Goal: Task Accomplishment & Management: Complete application form

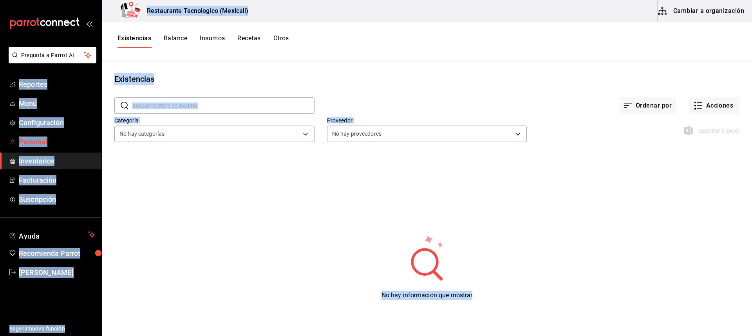
click at [43, 144] on span "Personal" at bounding box center [57, 142] width 76 height 11
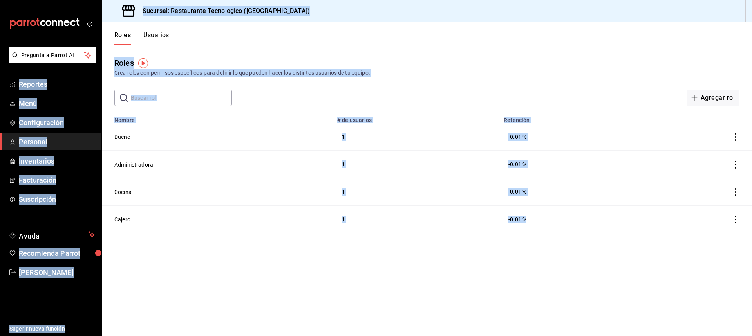
click at [272, 48] on div "Roles Crea roles con permisos específicos para definir lo que pueden hacer los …" at bounding box center [427, 75] width 650 height 61
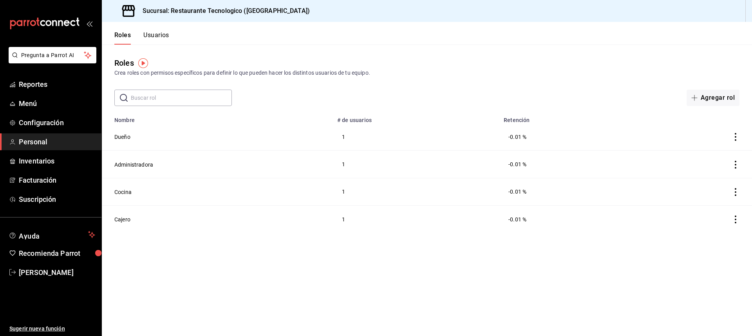
click at [190, 99] on input "text" at bounding box center [181, 98] width 101 height 16
type input "J"
drag, startPoint x: 164, startPoint y: 31, endPoint x: 161, endPoint y: 33, distance: 4.4
click at [161, 33] on button "Usuarios" at bounding box center [156, 37] width 26 height 13
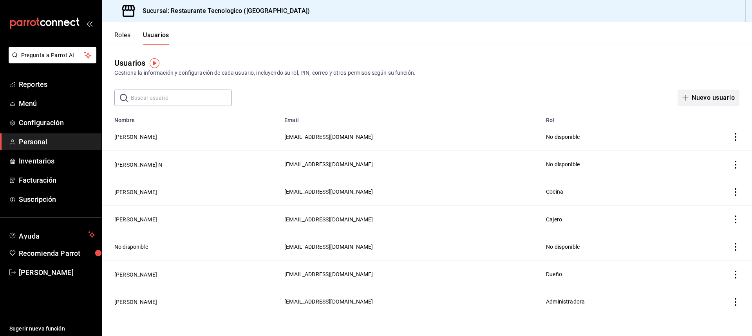
click at [704, 97] on button "Nuevo usuario" at bounding box center [708, 98] width 62 height 16
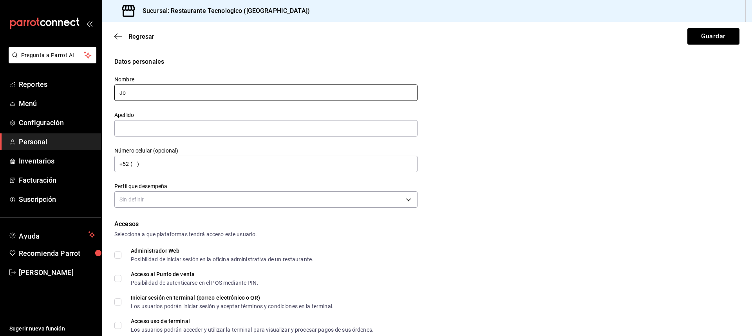
type input "J"
type input "[PERSON_NAME]"
type input "[PHONE_NUMBER]"
click at [232, 198] on body "Pregunta a Parrot AI Reportes Menú Configuración Personal Inventarios Facturaci…" at bounding box center [376, 168] width 752 height 336
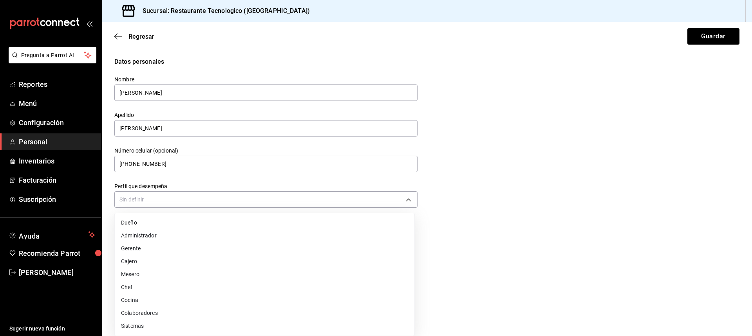
click at [194, 305] on li "Cocina" at bounding box center [264, 300] width 299 height 13
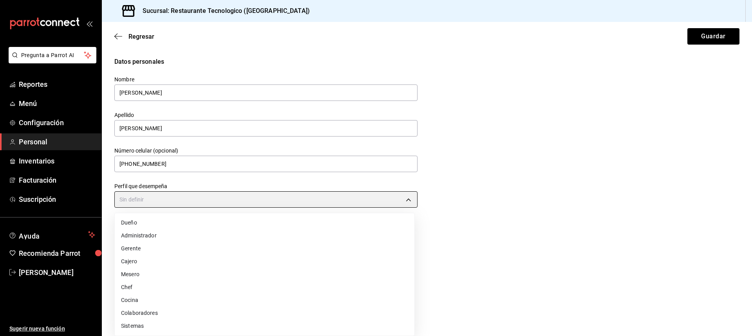
type input "KITCHEN"
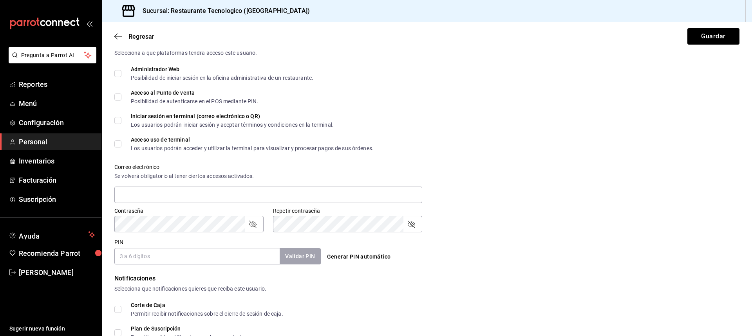
scroll to position [196, 0]
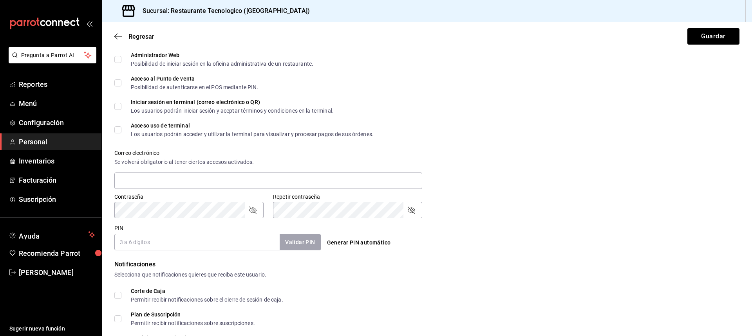
click at [183, 239] on input "PIN" at bounding box center [196, 242] width 165 height 16
type input "1423"
click at [300, 247] on button "Validar PIN" at bounding box center [299, 242] width 41 height 17
click at [121, 83] on input "Acceso al Punto de venta Posibilidad de autenticarse en el POS mediante PIN." at bounding box center [117, 82] width 7 height 7
checkbox input "true"
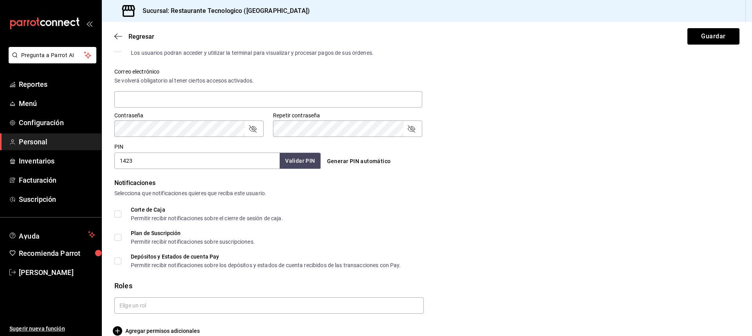
scroll to position [289, 0]
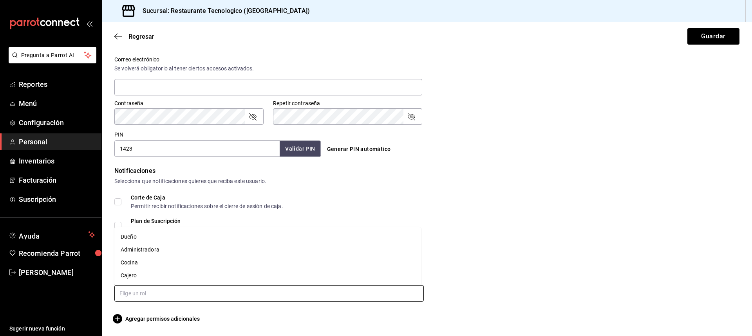
click at [144, 299] on input "text" at bounding box center [268, 293] width 309 height 16
click at [173, 266] on li "Cocina" at bounding box center [267, 262] width 307 height 13
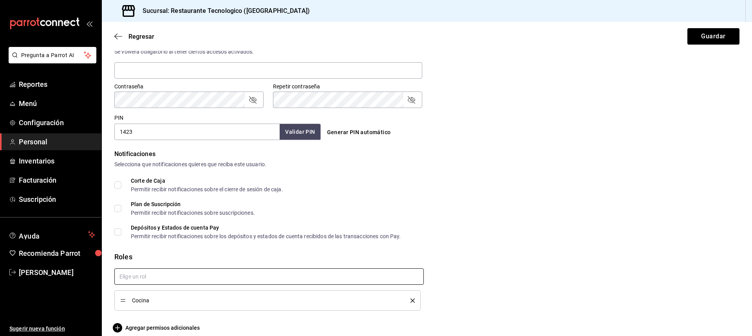
scroll to position [315, 0]
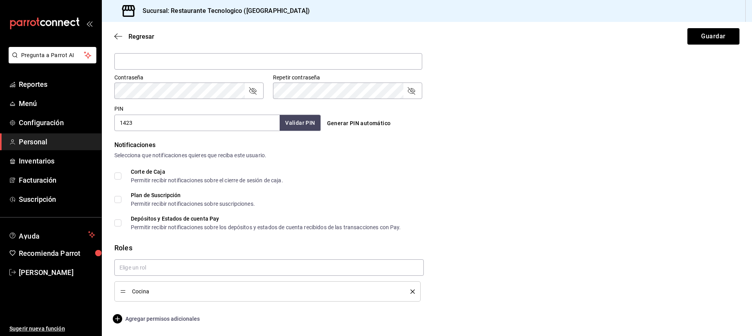
click at [175, 322] on span "Agregar permisos adicionales" at bounding box center [156, 318] width 85 height 9
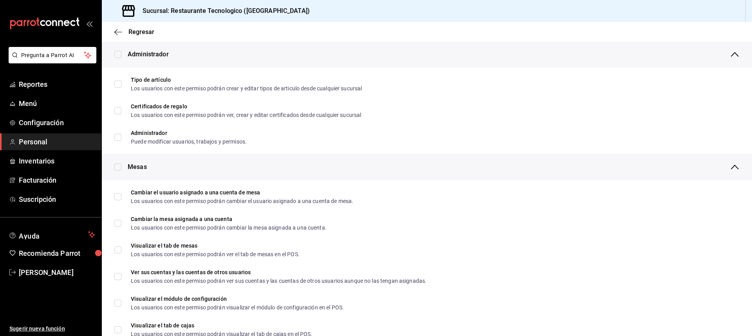
scroll to position [0, 0]
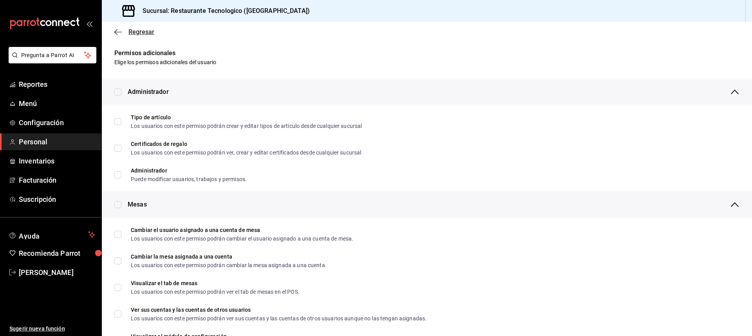
click at [115, 34] on icon "button" at bounding box center [118, 32] width 8 height 7
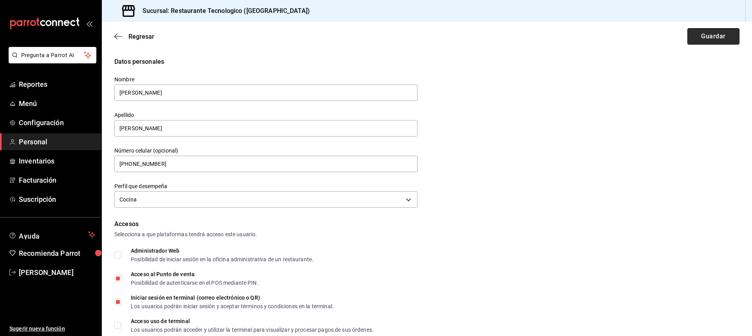
click at [697, 39] on button "Guardar" at bounding box center [713, 36] width 52 height 16
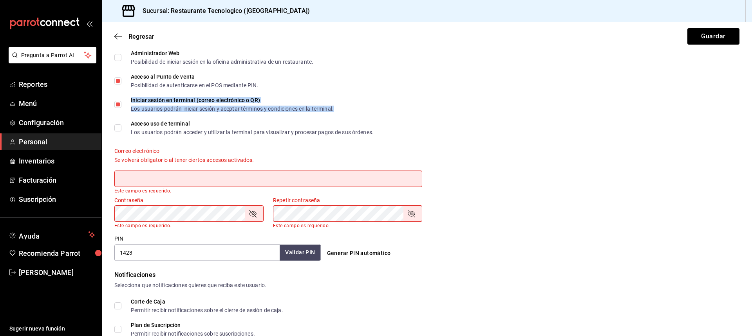
click at [132, 103] on div "Iniciar sesión en terminal (correo electrónico o QR)" at bounding box center [232, 99] width 203 height 5
click at [119, 103] on input "Iniciar sesión en terminal (correo electrónico o QR) Los usuarios podrán inicia…" at bounding box center [117, 104] width 7 height 7
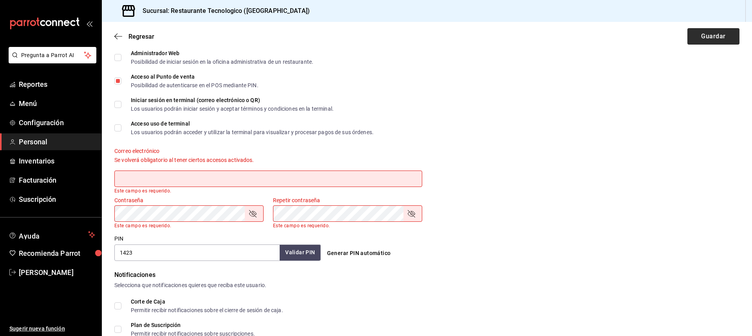
drag, startPoint x: 690, startPoint y: 27, endPoint x: 692, endPoint y: 34, distance: 6.6
click at [691, 31] on div "Regresar Guardar" at bounding box center [427, 36] width 650 height 29
click at [692, 34] on button "Guardar" at bounding box center [713, 36] width 52 height 16
checkbox input "true"
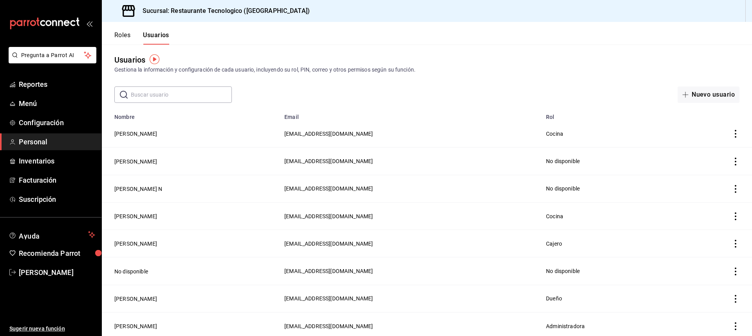
scroll to position [4, 0]
click at [692, 95] on button "Nuevo usuario" at bounding box center [708, 94] width 62 height 16
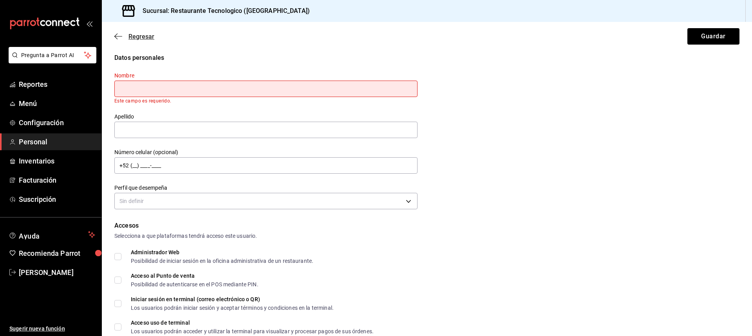
click at [116, 35] on icon "button" at bounding box center [115, 37] width 3 height 6
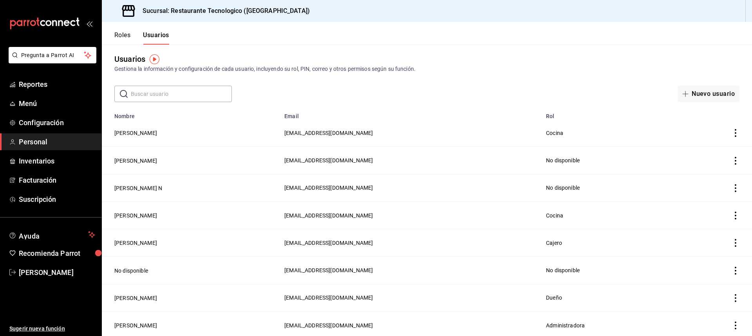
click at [125, 34] on button "Roles" at bounding box center [122, 37] width 16 height 13
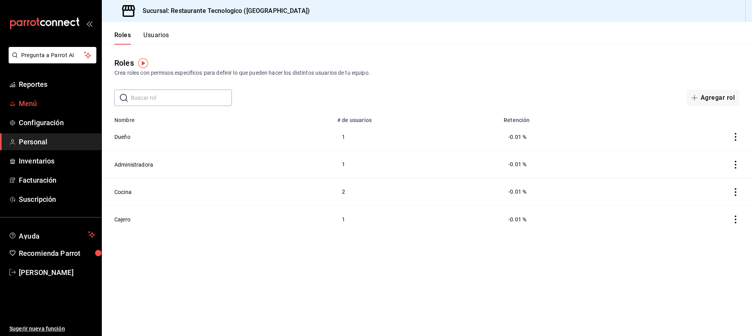
click at [61, 110] on link "Menú" at bounding box center [50, 103] width 101 height 17
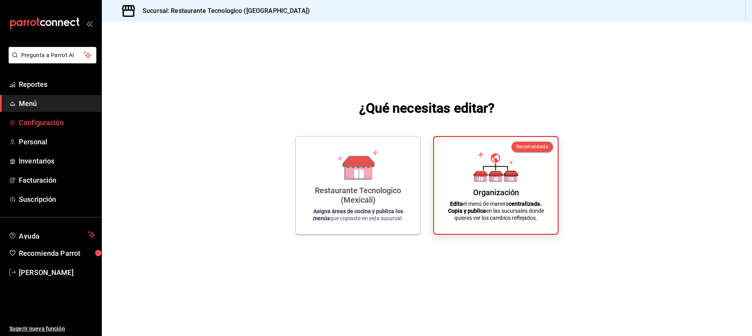
click at [66, 124] on span "Configuración" at bounding box center [57, 122] width 76 height 11
